Goal: Information Seeking & Learning: Learn about a topic

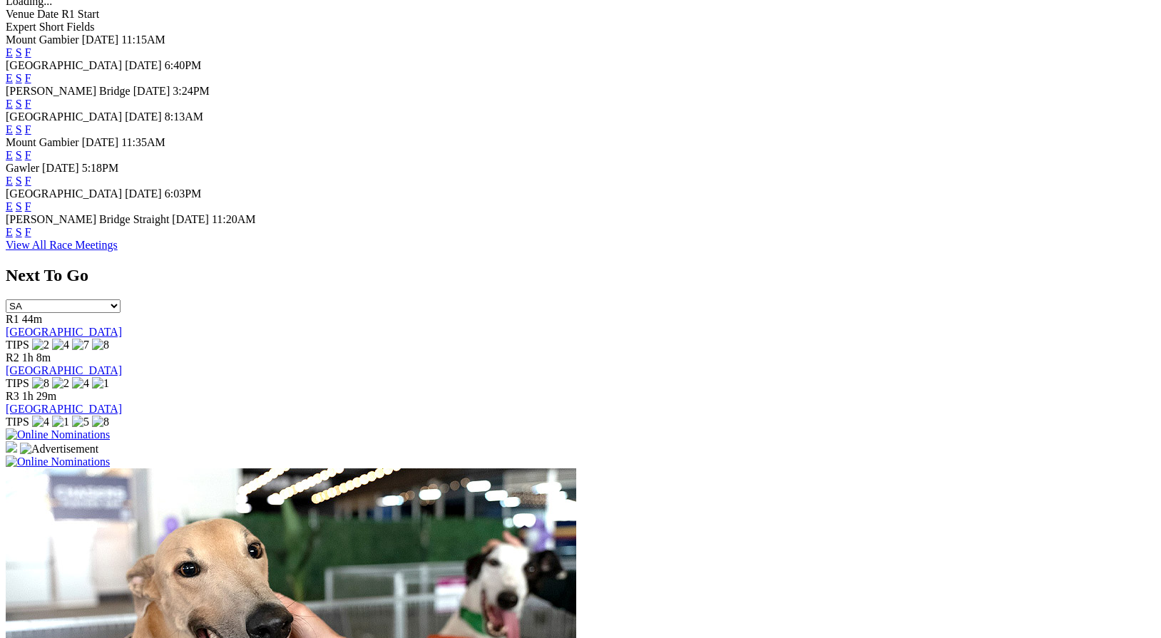
scroll to position [770, 0]
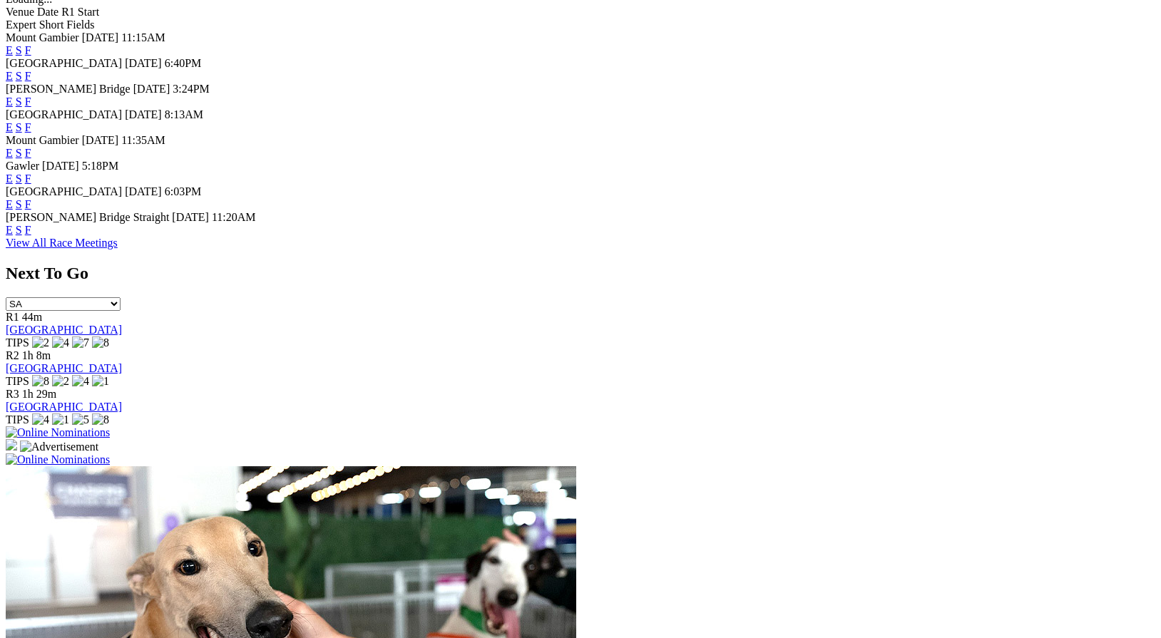
click at [31, 236] on link "F" at bounding box center [28, 230] width 6 height 12
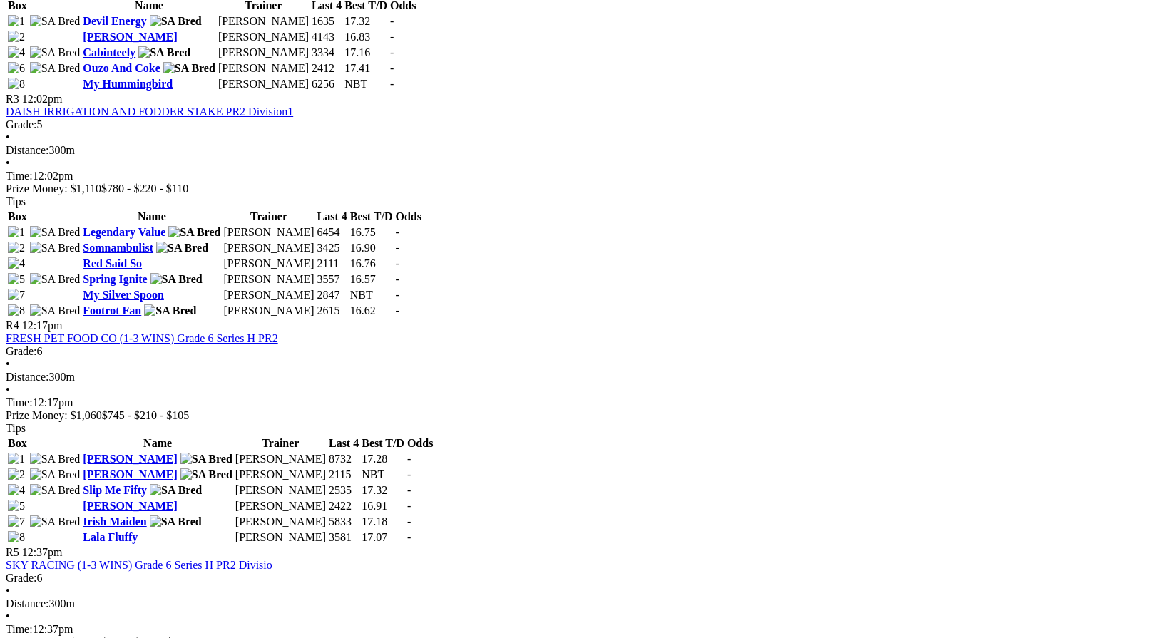
scroll to position [1115, 0]
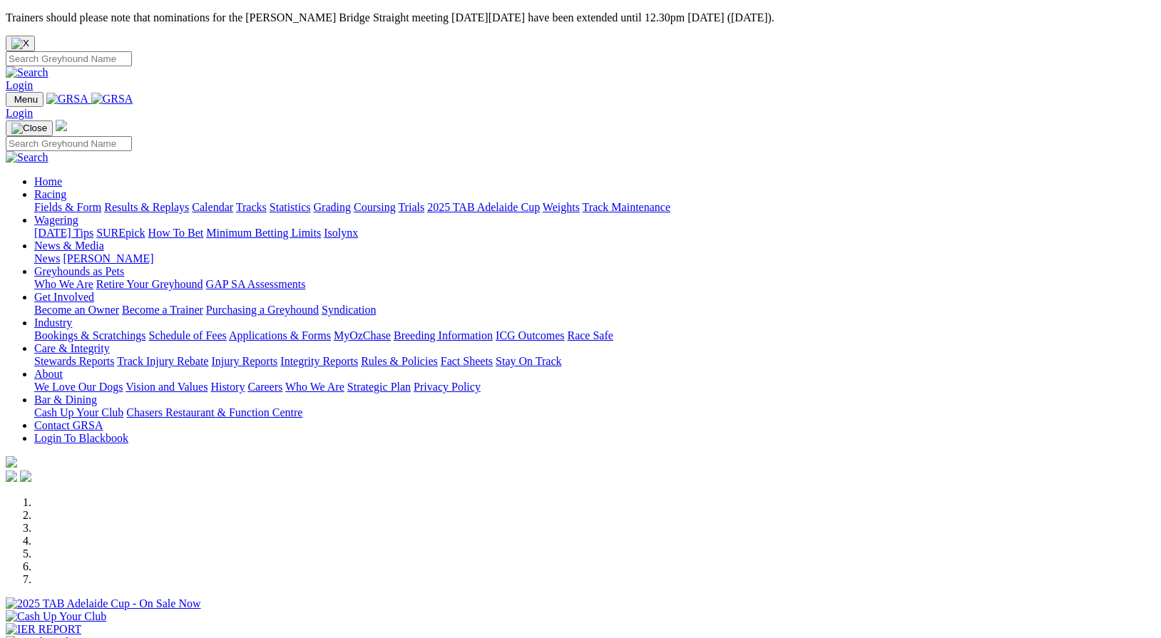
scroll to position [770, 0]
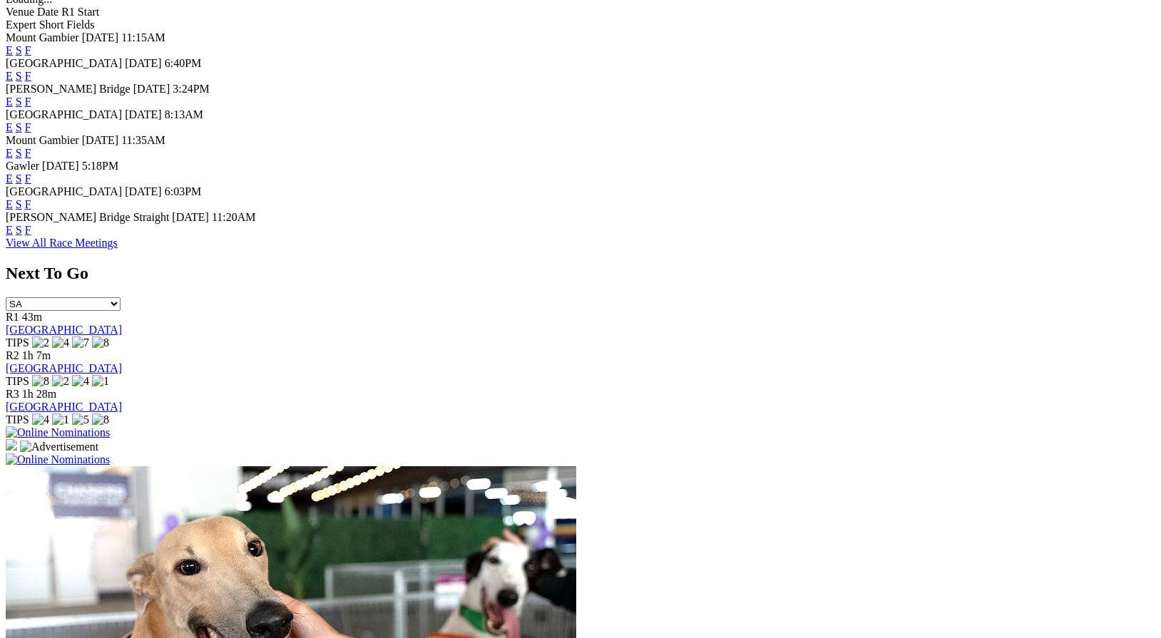
click at [31, 208] on link "F" at bounding box center [28, 204] width 6 height 12
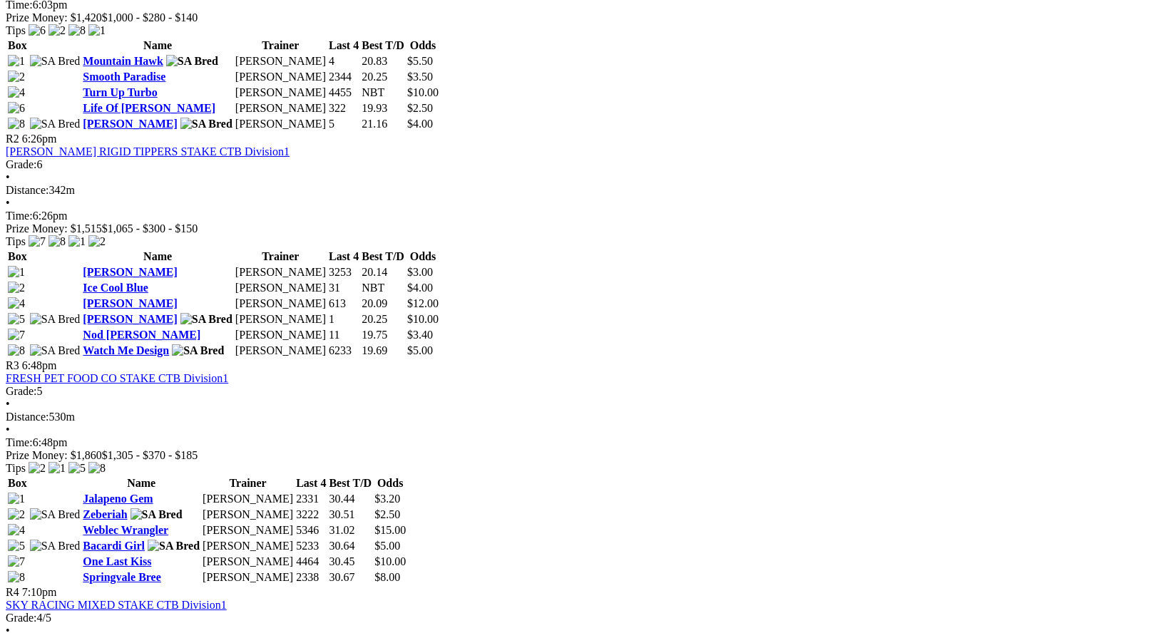
scroll to position [854, 0]
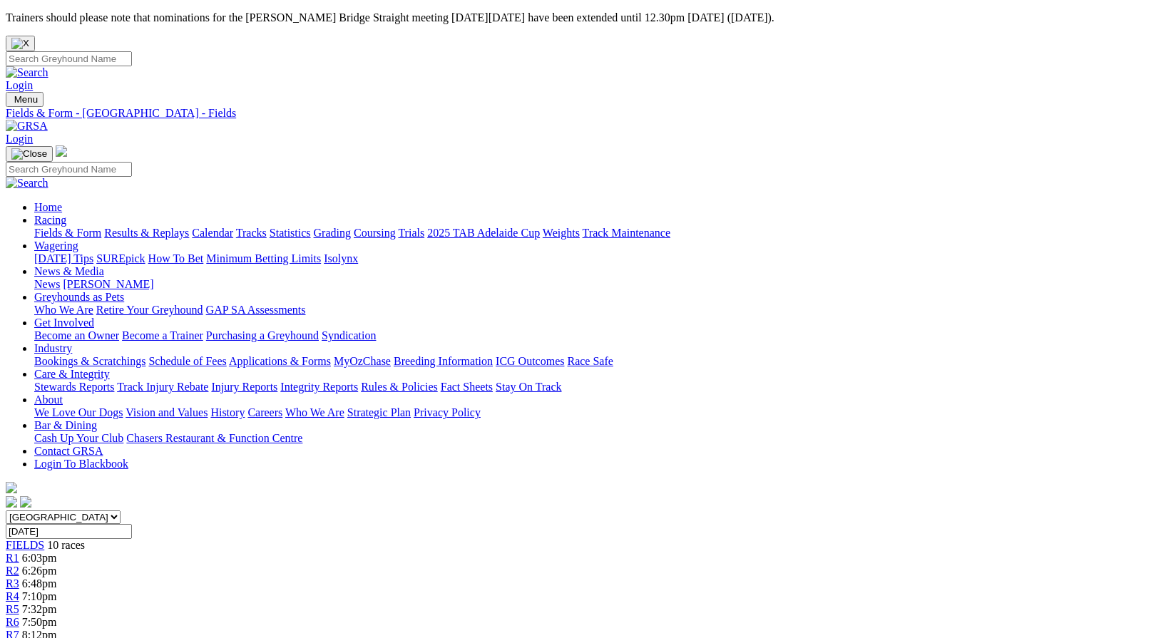
scroll to position [854, 0]
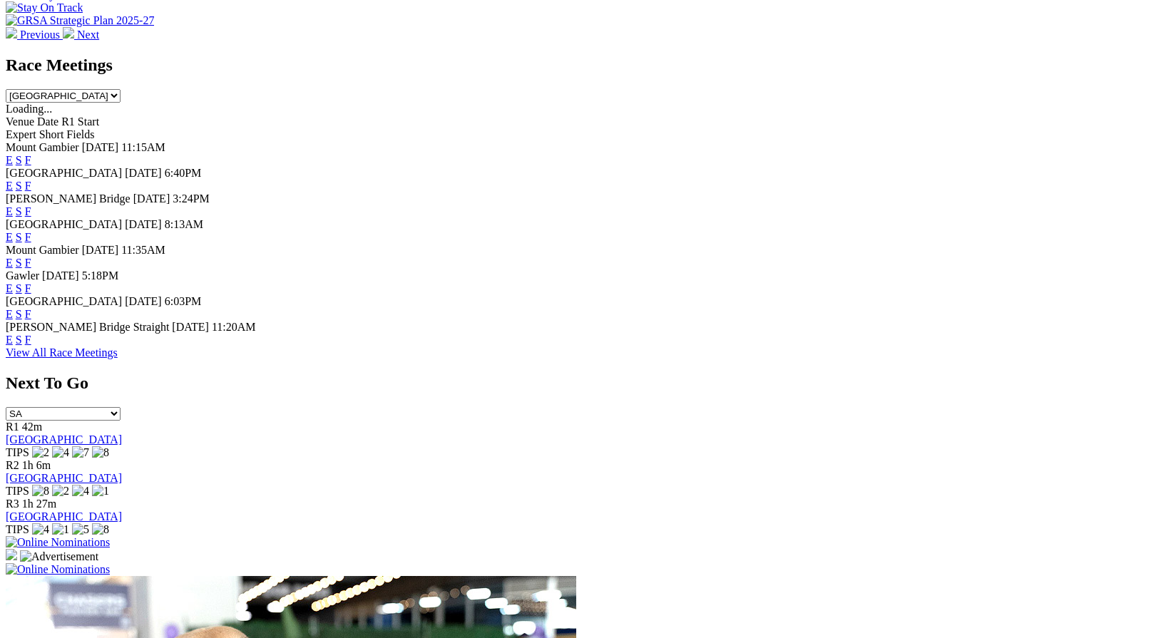
scroll to position [645, 0]
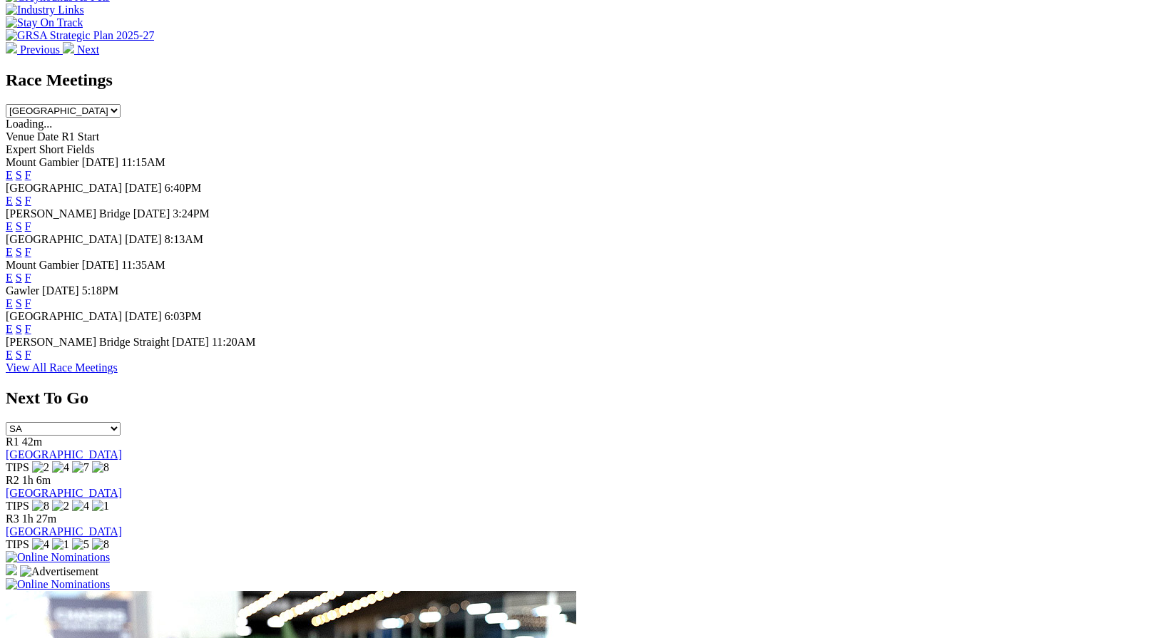
click at [31, 272] on link "F" at bounding box center [28, 278] width 6 height 12
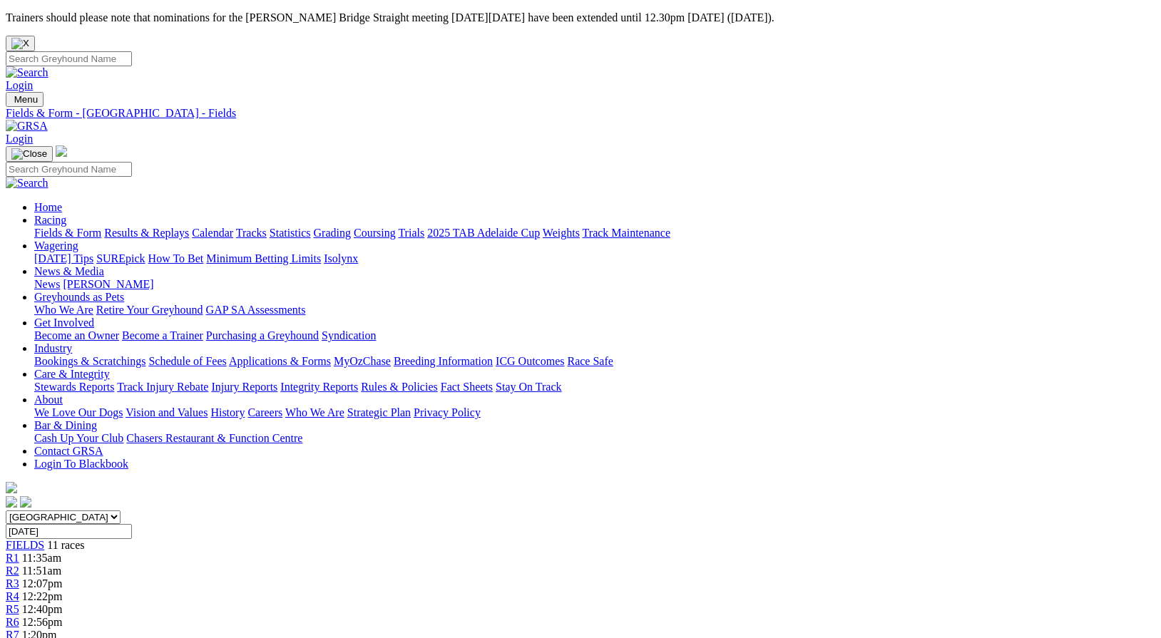
click at [90, 227] on link "Fields & Form" at bounding box center [67, 233] width 67 height 12
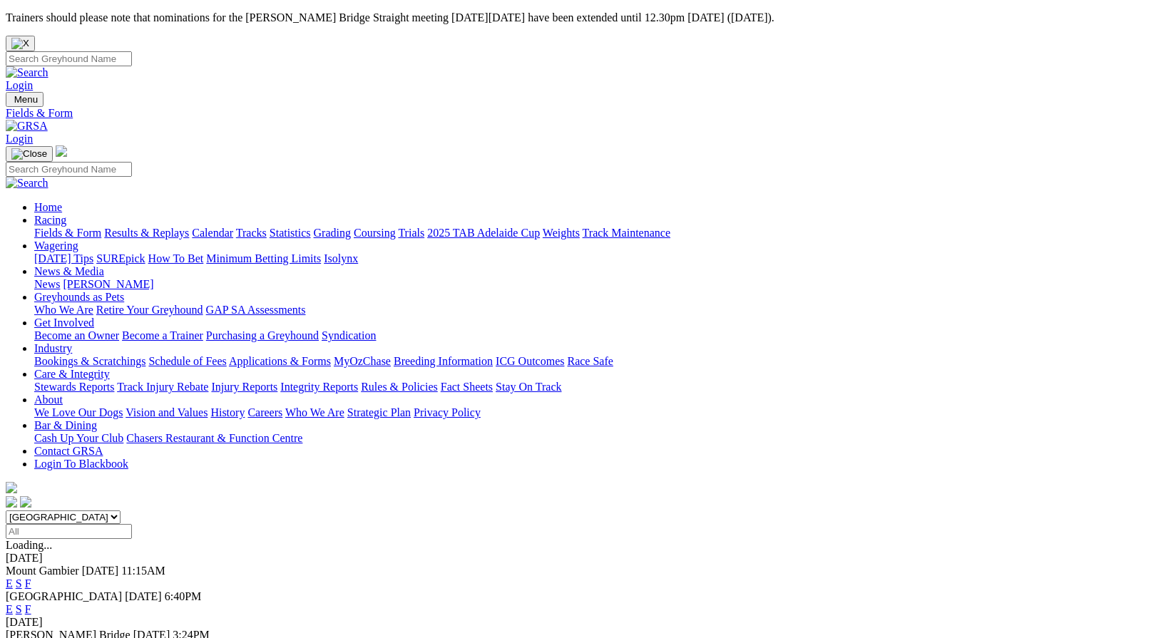
click at [31, 578] on link "F" at bounding box center [28, 584] width 6 height 12
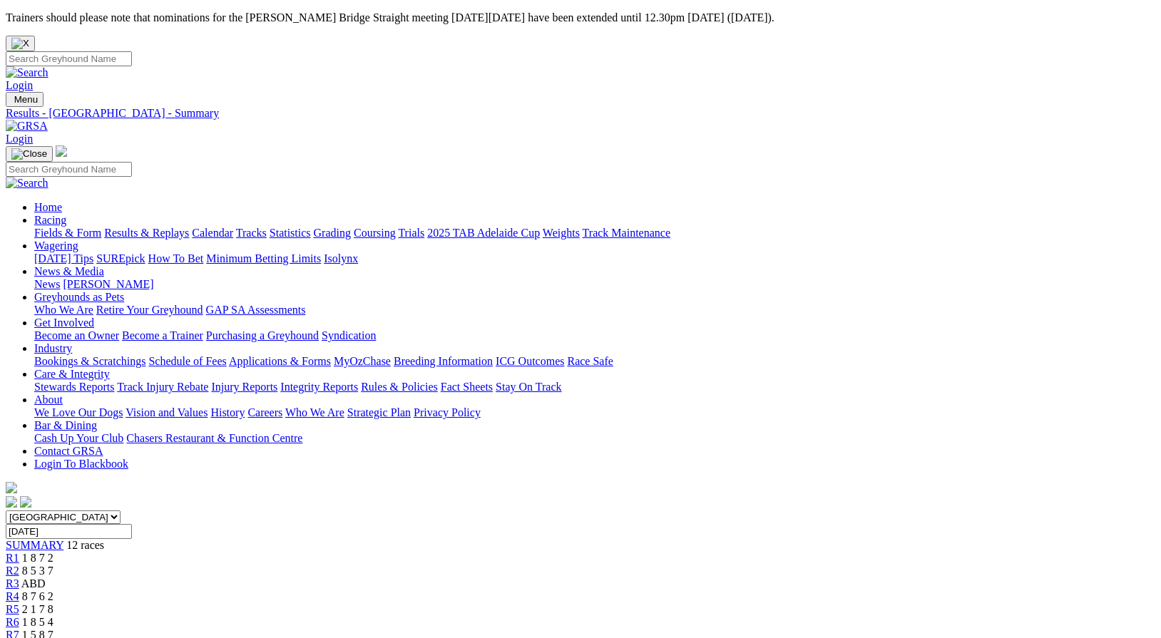
click at [104, 265] on link "News & Media" at bounding box center [69, 271] width 70 height 12
click at [670, 227] on link "Track Maintenance" at bounding box center [627, 233] width 88 height 12
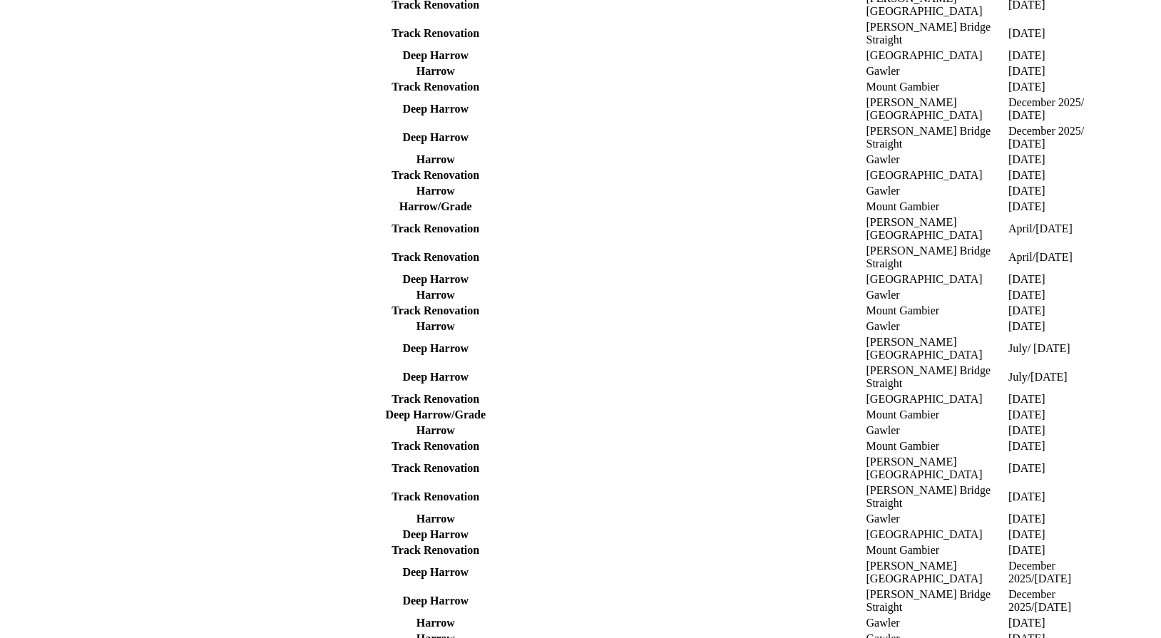
scroll to position [745, 0]
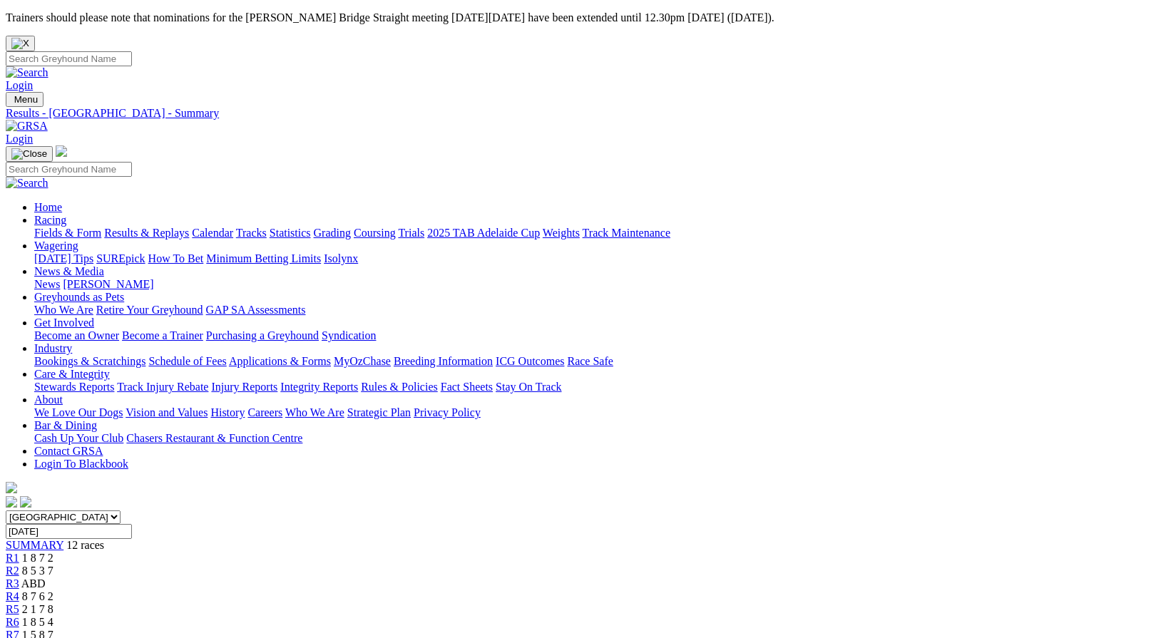
click at [52, 227] on link "Fields & Form" at bounding box center [67, 233] width 67 height 12
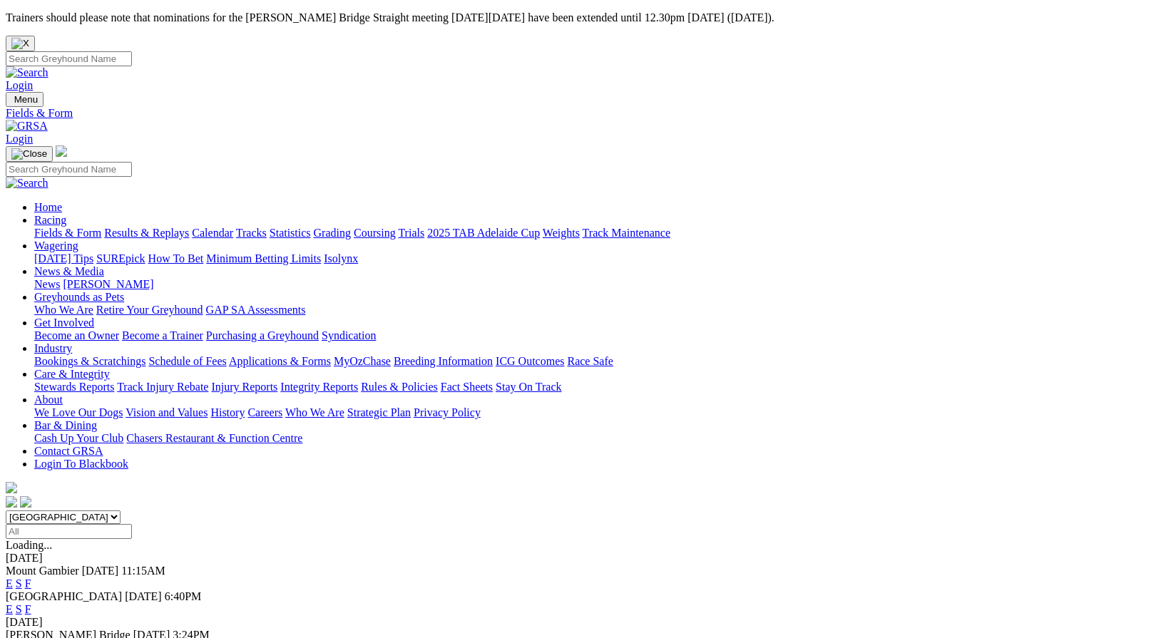
click at [104, 265] on link "News & Media" at bounding box center [69, 271] width 70 height 12
click at [29, 38] on img "Close" at bounding box center [20, 43] width 18 height 11
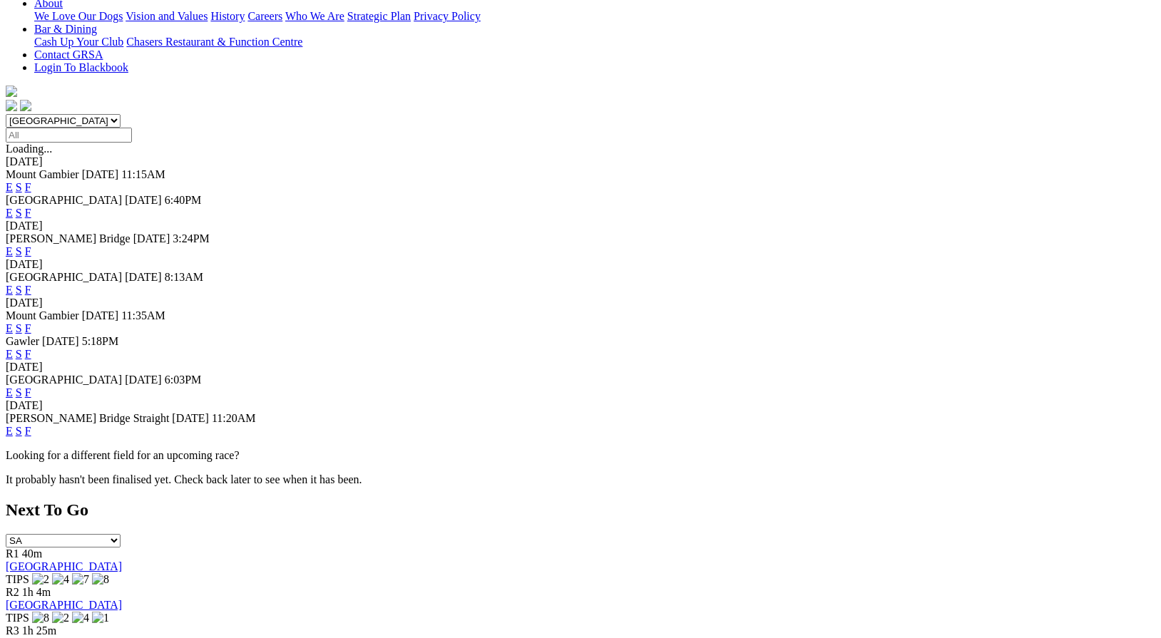
scroll to position [357, 0]
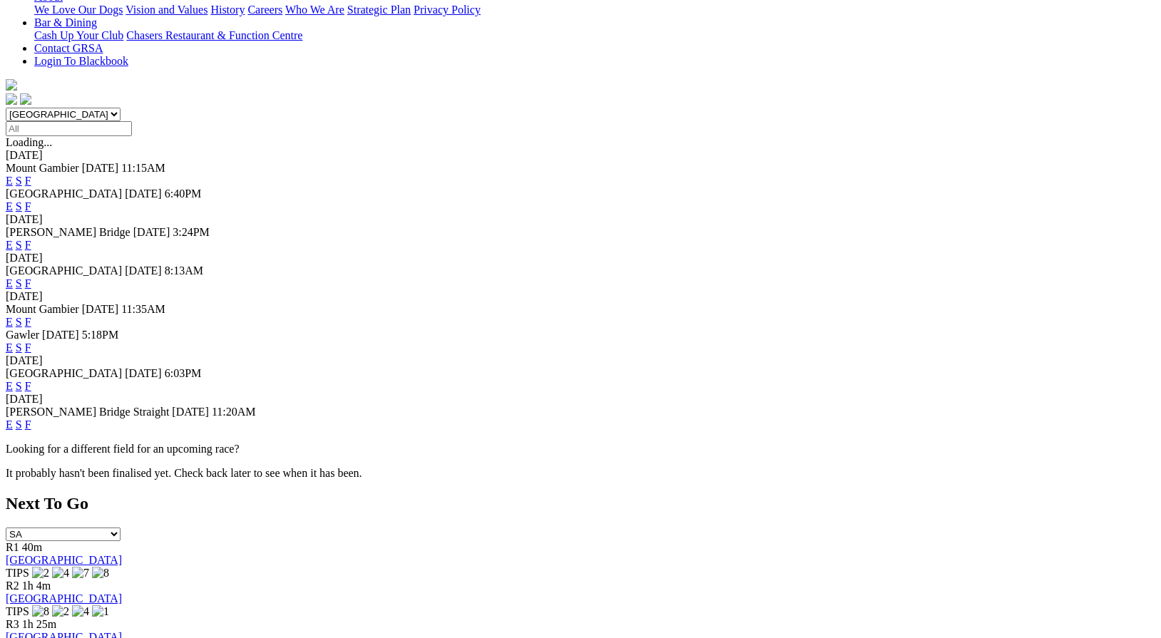
click at [31, 342] on link "F" at bounding box center [28, 348] width 6 height 12
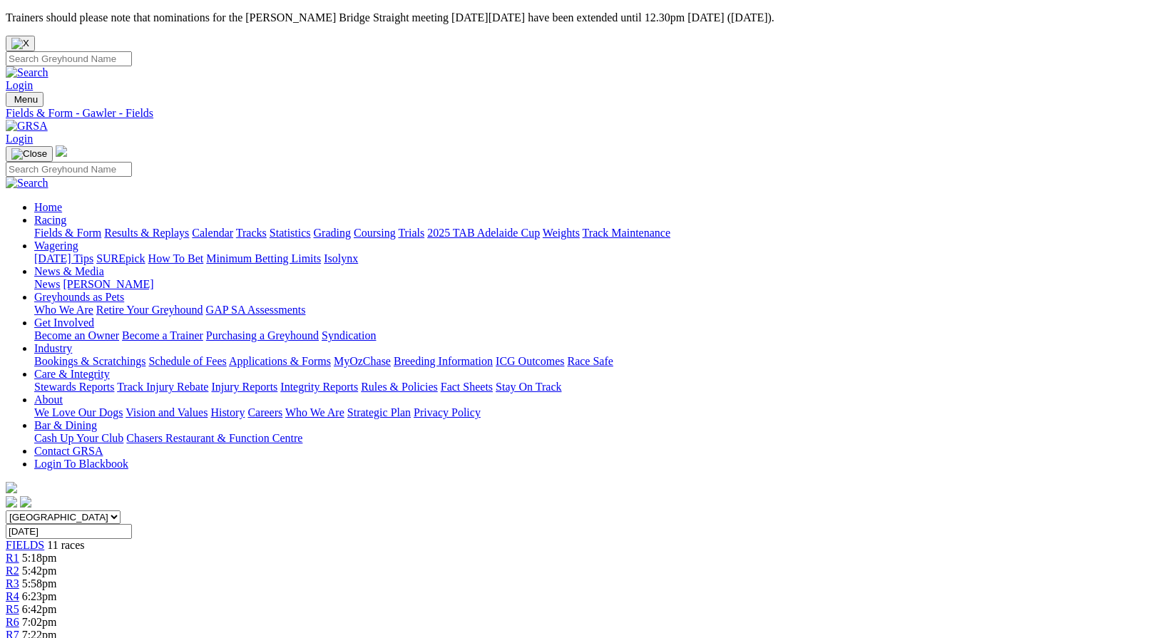
click at [29, 38] on img "Close" at bounding box center [20, 43] width 18 height 11
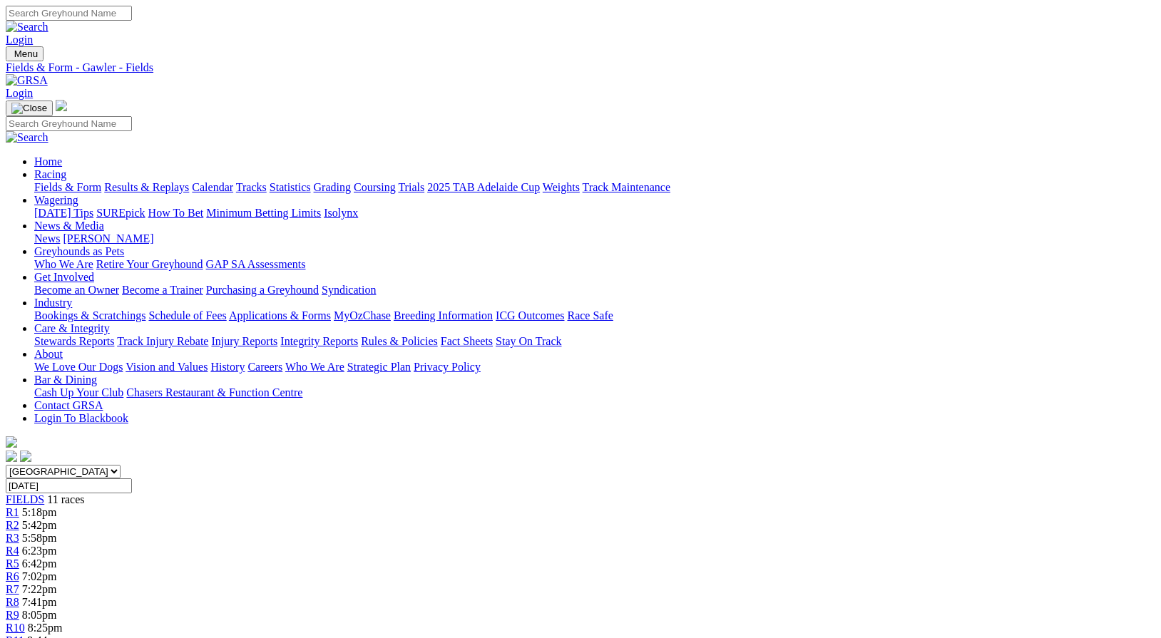
click at [124, 245] on link "Greyhounds as Pets" at bounding box center [79, 251] width 90 height 12
click at [306, 258] on link "GAP SA Assessments" at bounding box center [256, 264] width 100 height 12
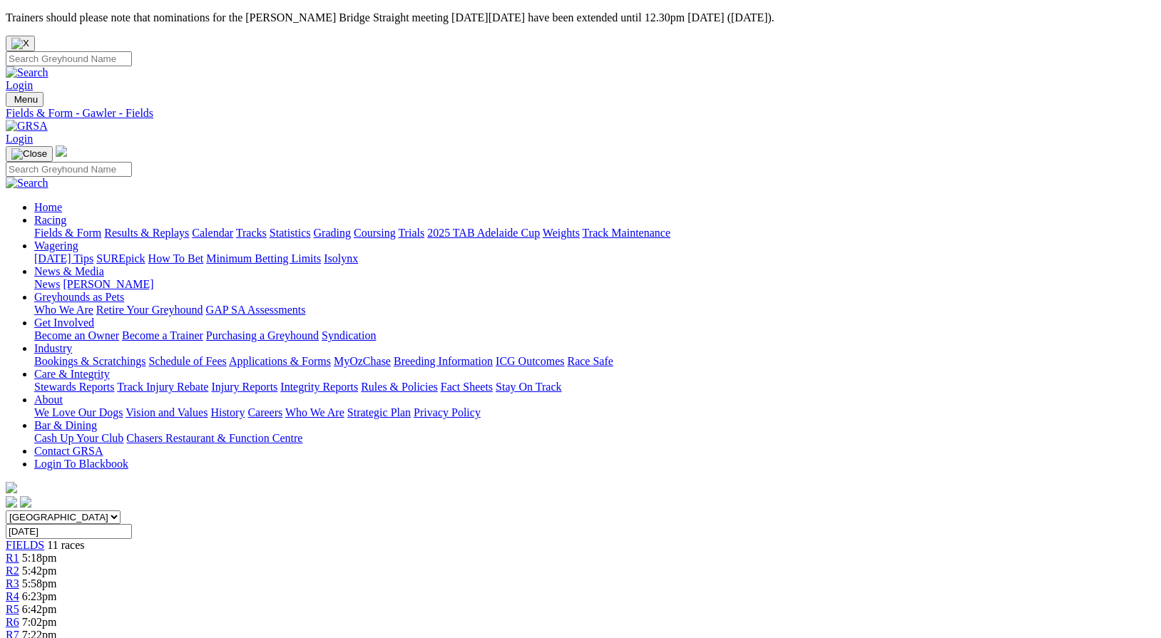
click at [49, 227] on link "Fields & Form" at bounding box center [67, 233] width 67 height 12
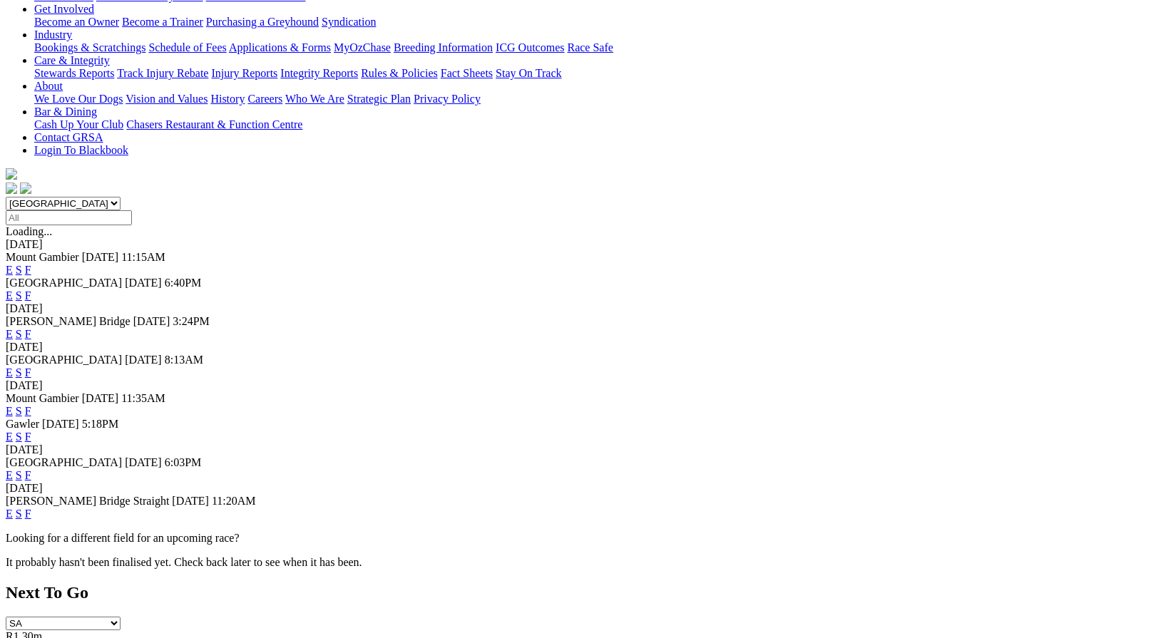
scroll to position [311, 0]
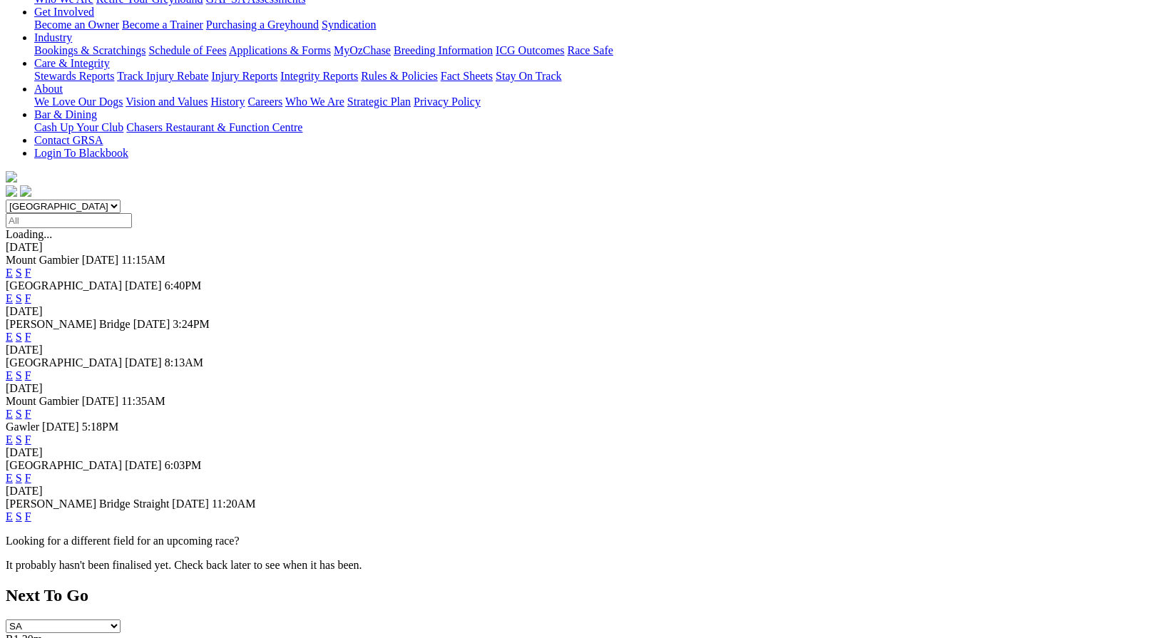
click at [31, 331] on link "F" at bounding box center [28, 337] width 6 height 12
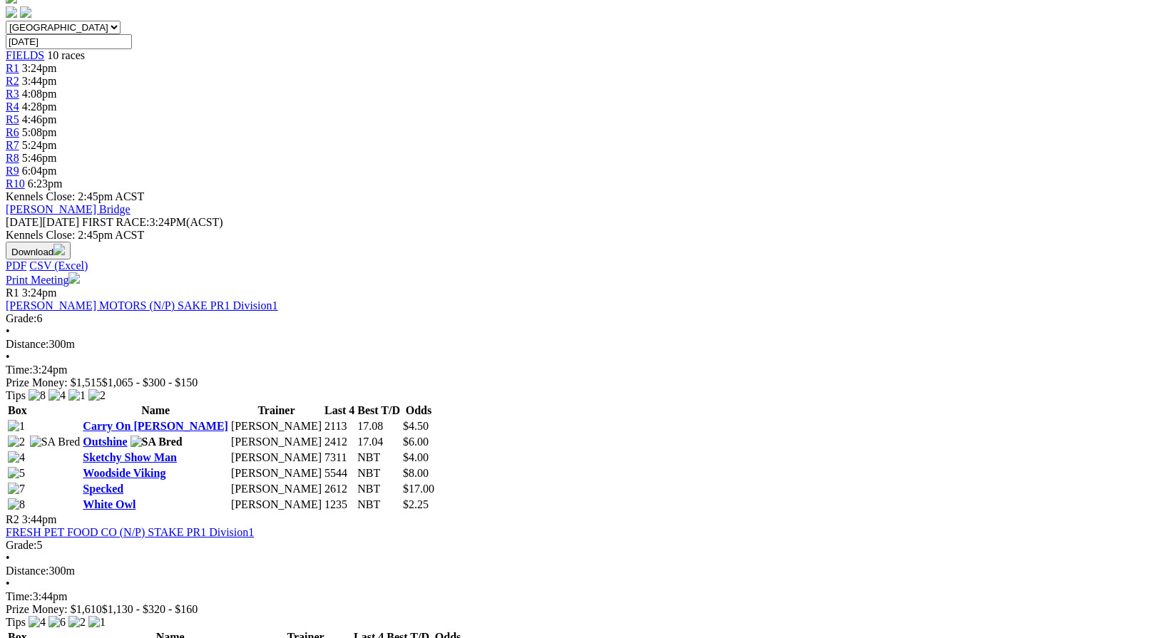
scroll to position [496, 0]
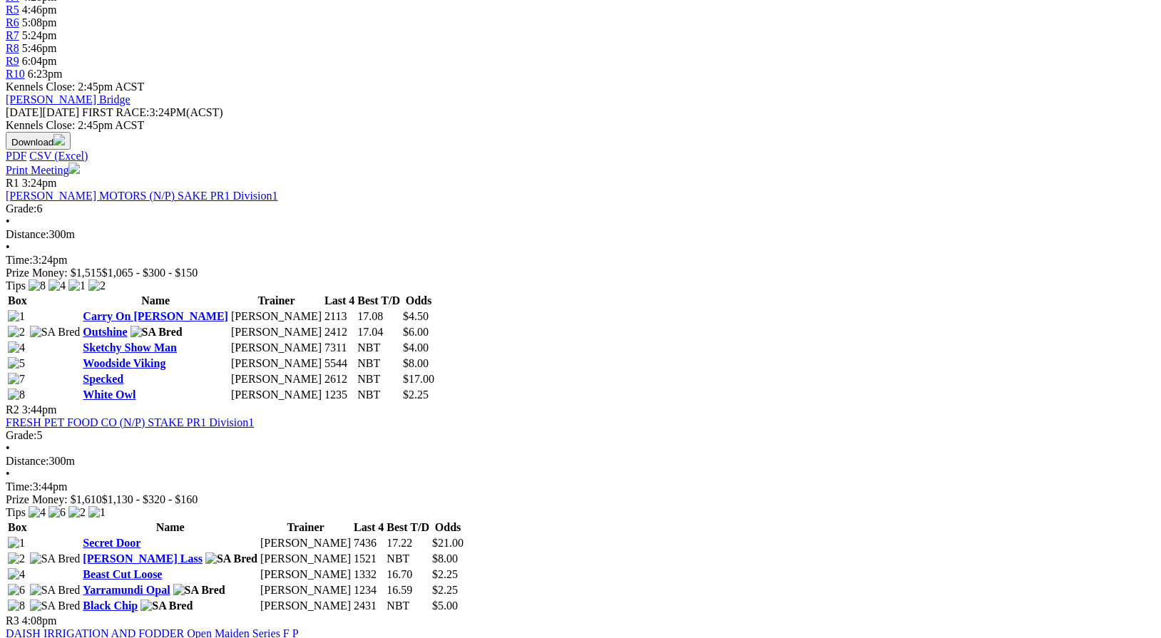
scroll to position [601, 0]
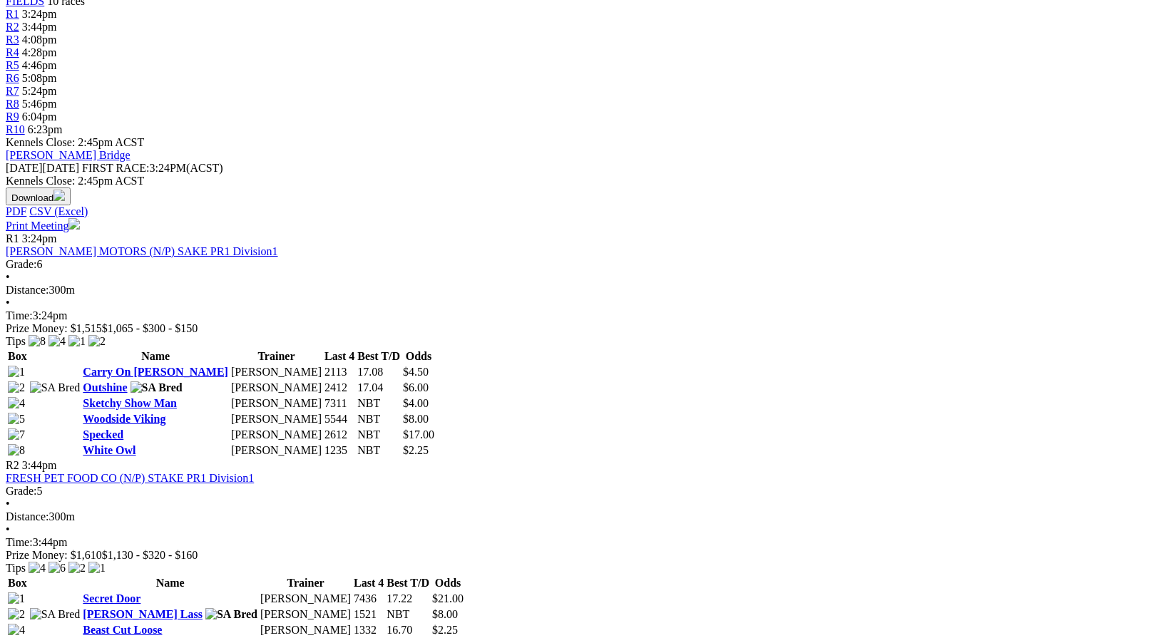
scroll to position [543, 0]
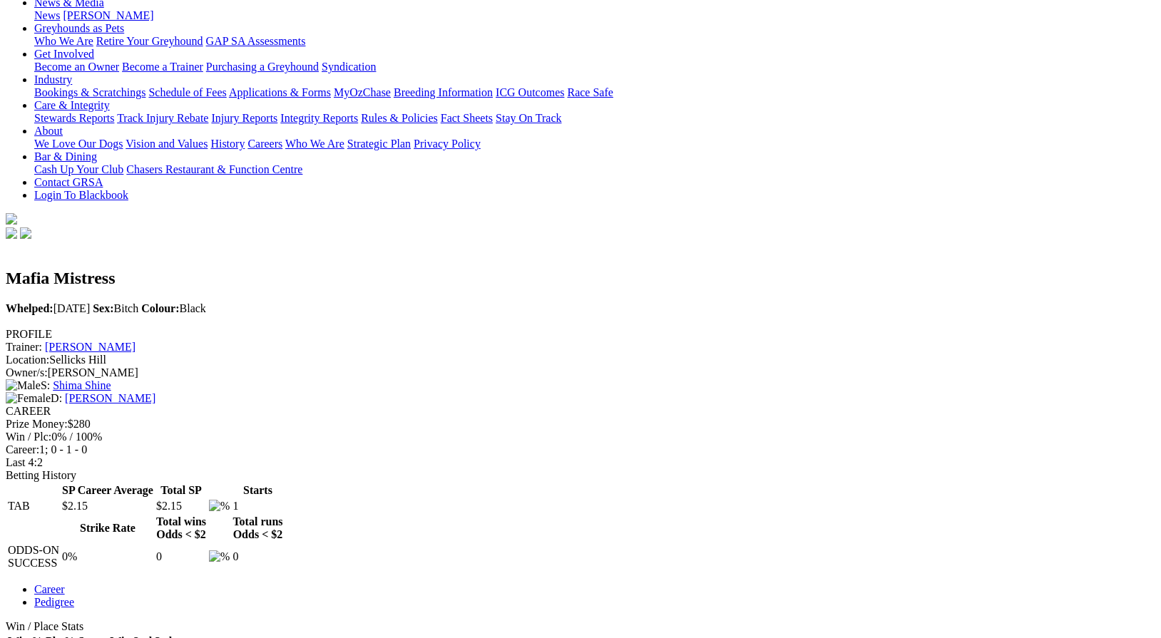
scroll to position [269, 0]
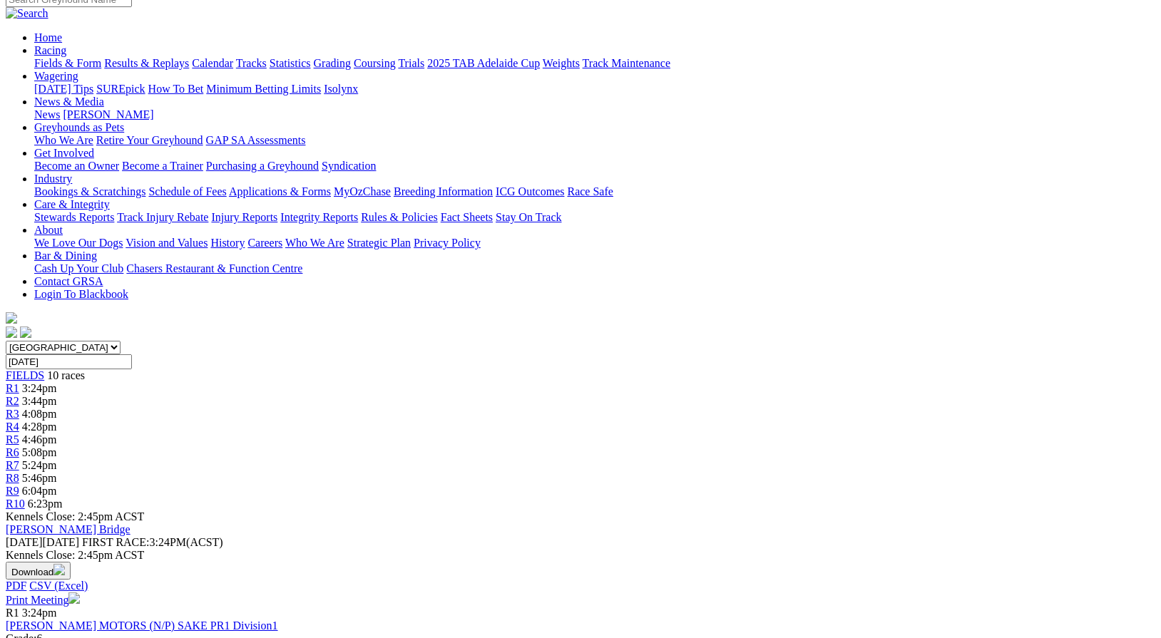
scroll to position [172, 0]
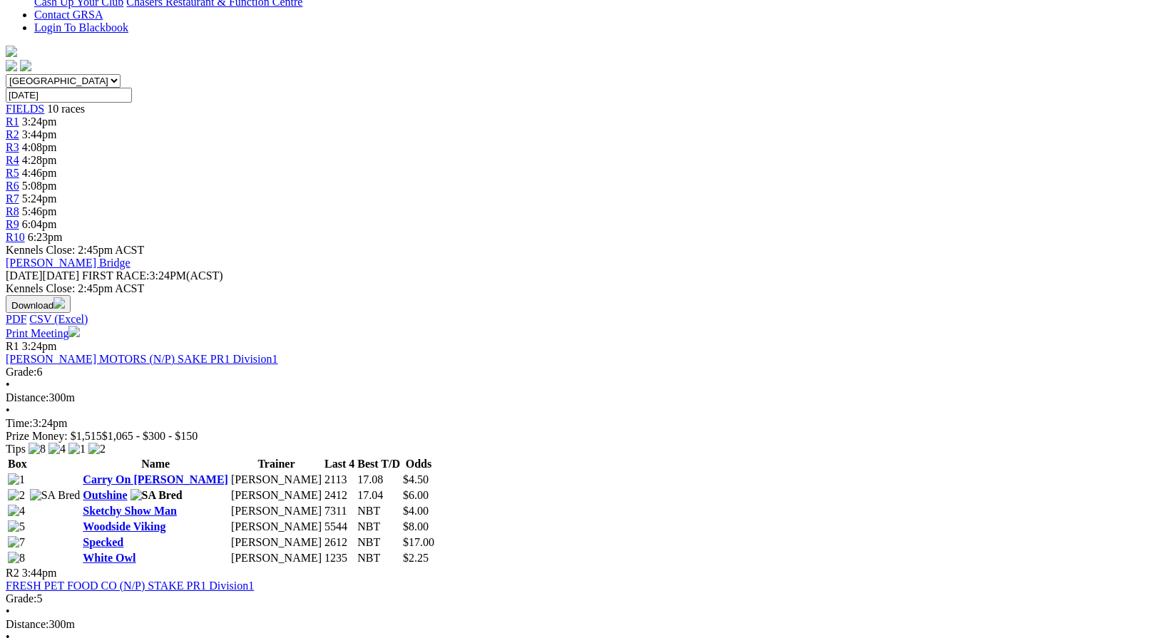
scroll to position [437, 0]
